Goal: Task Accomplishment & Management: Manage account settings

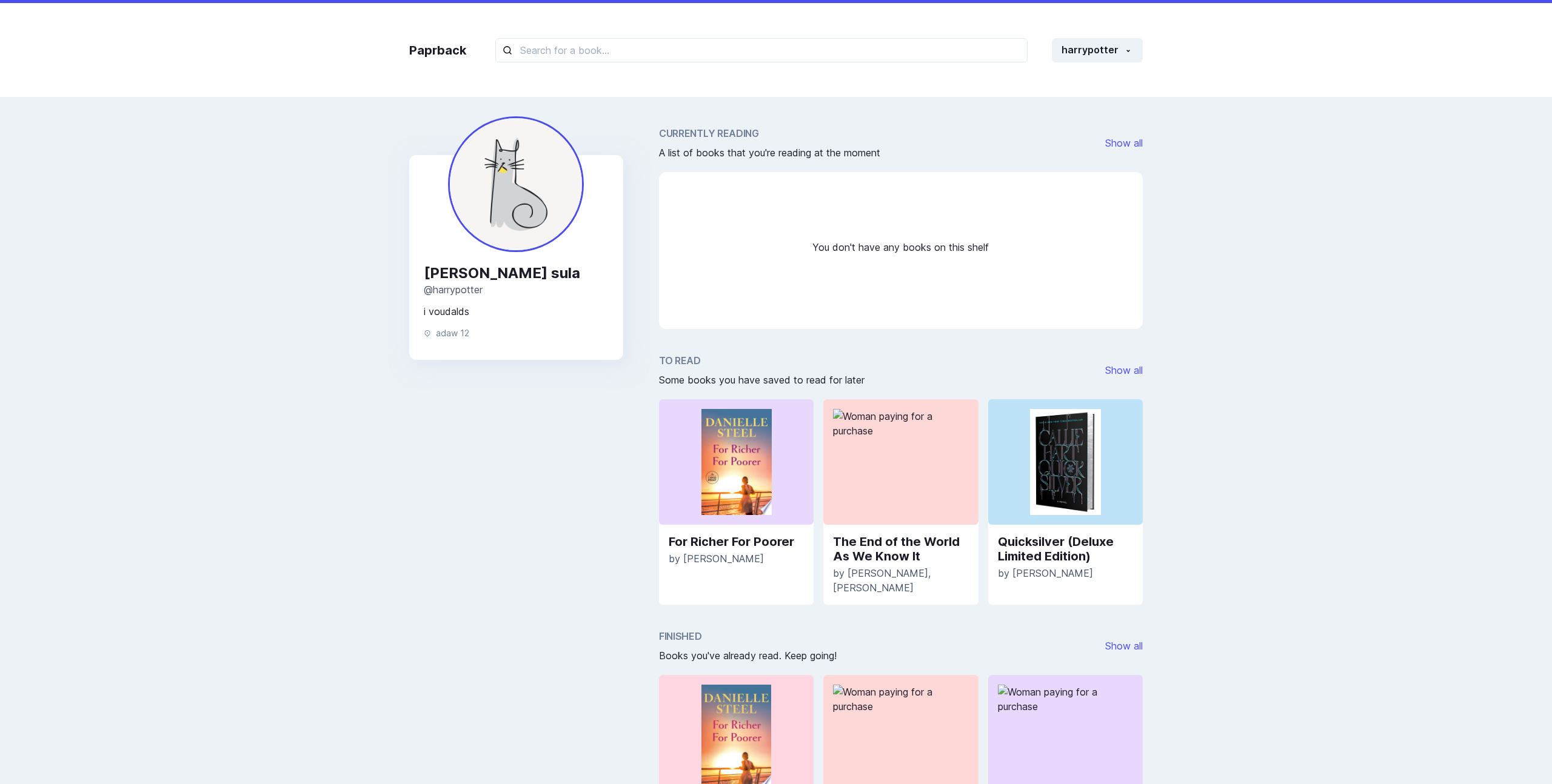
click at [436, 40] on div "Paprback harrypotter Home Profile Settings Log out" at bounding box center [776, 50] width 758 height 94
click at [436, 40] on div "Paprback harrypotter Home Profile Settings Log out" at bounding box center [776, 50] width 758 height 94
click at [436, 53] on link "Paprback" at bounding box center [438, 50] width 57 height 18
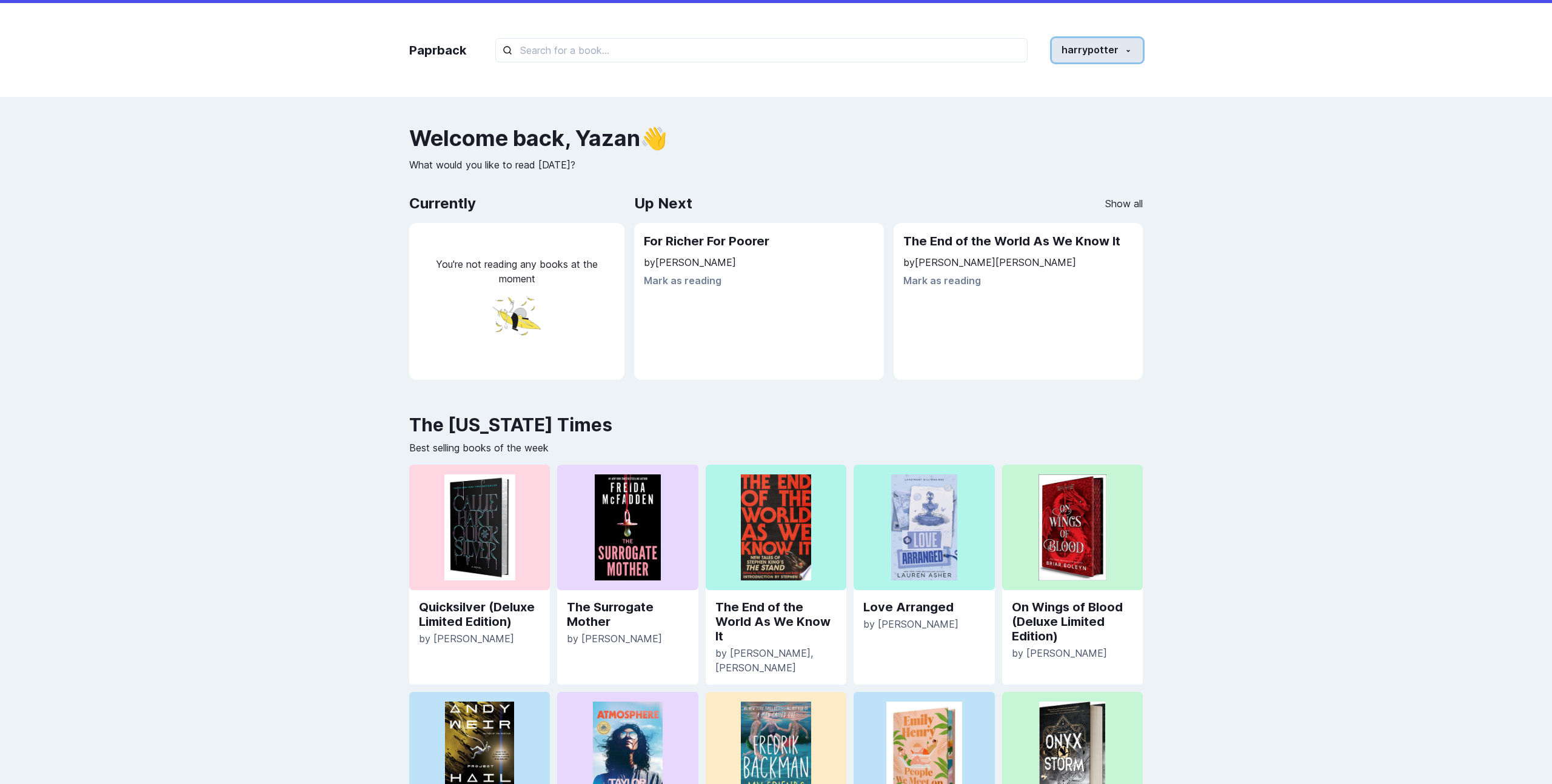
click at [1072, 54] on button "harrypotter" at bounding box center [1097, 50] width 91 height 24
click at [1051, 156] on link "Log out" at bounding box center [1075, 161] width 135 height 23
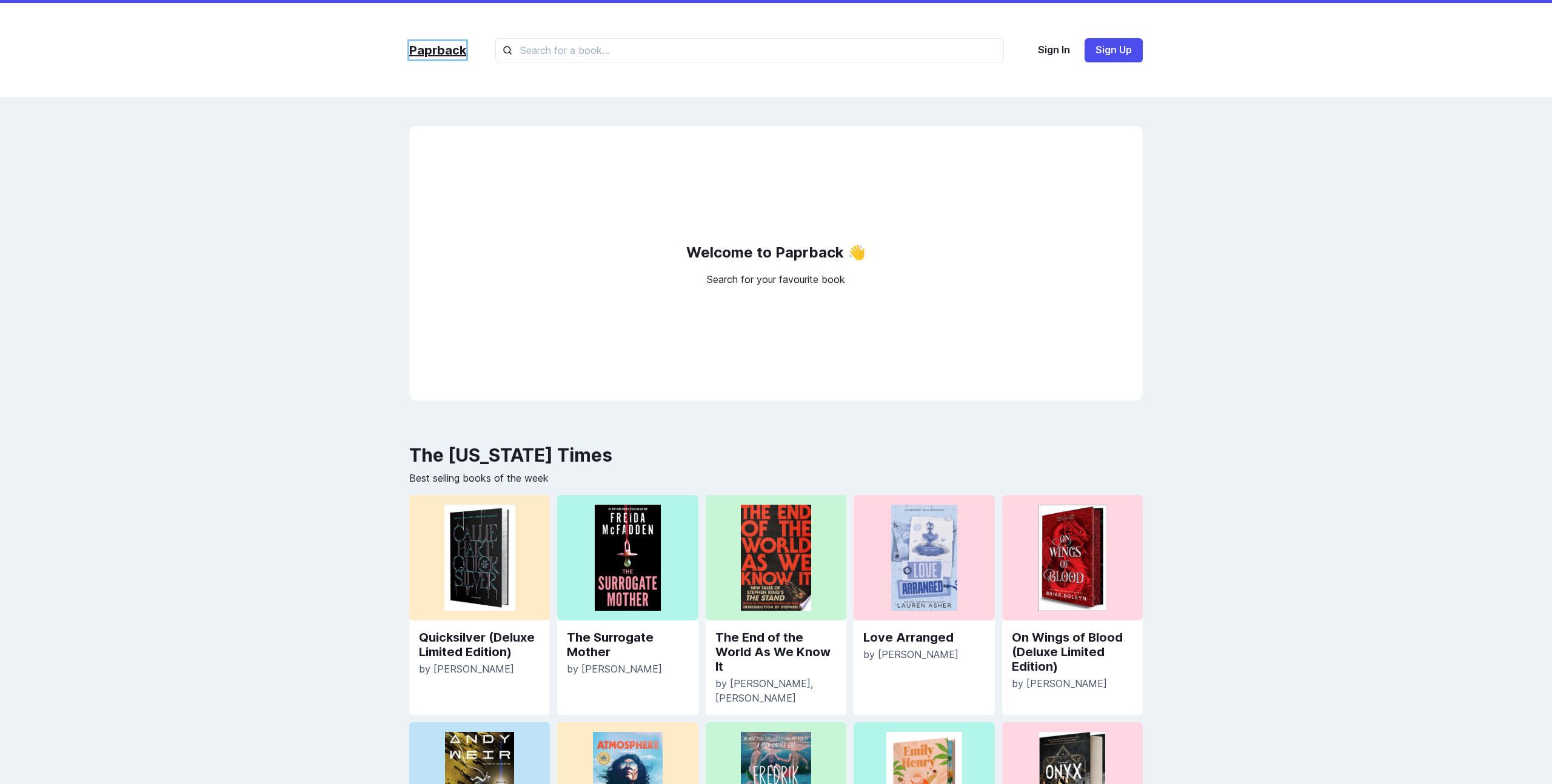
click at [451, 57] on link "Paprback" at bounding box center [438, 50] width 57 height 18
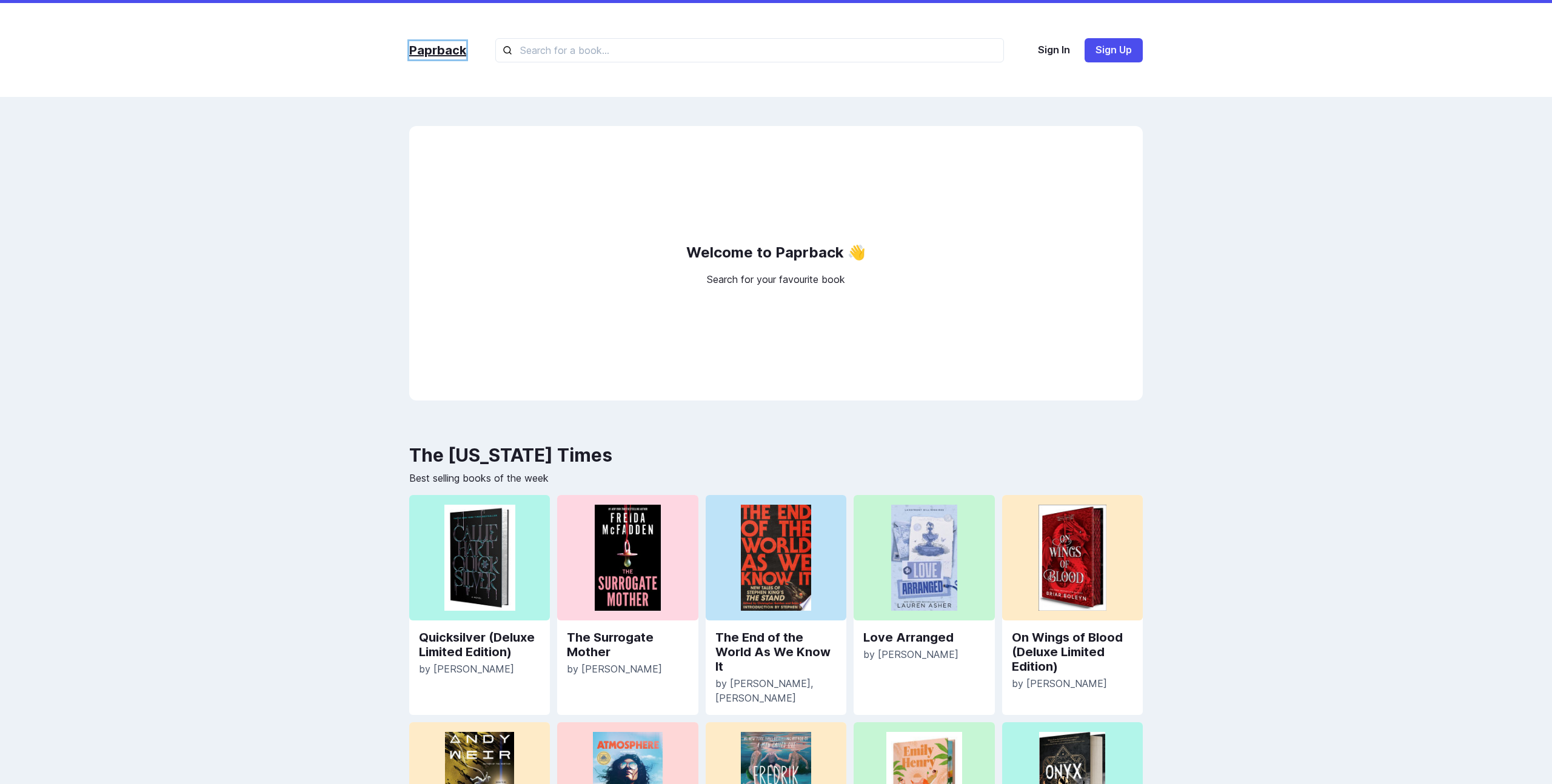
click at [451, 57] on link "Paprback" at bounding box center [438, 50] width 57 height 18
